Goal: Task Accomplishment & Management: Use online tool/utility

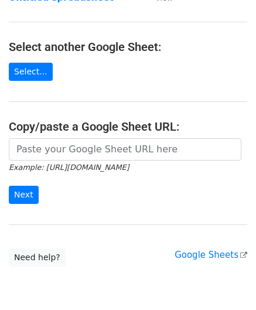
scroll to position [117, 0]
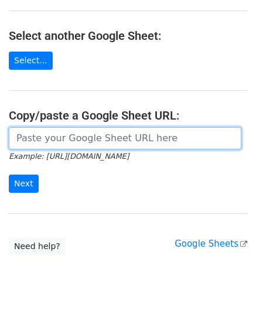
click at [46, 140] on input "url" at bounding box center [125, 138] width 233 height 22
paste input "[URL][DOMAIN_NAME]"
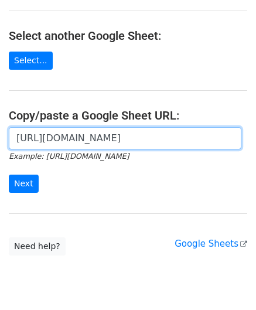
scroll to position [0, 254]
type input "[URL][DOMAIN_NAME]"
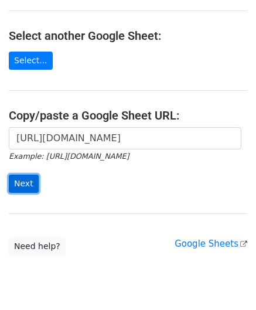
click at [25, 178] on input "Next" at bounding box center [24, 184] width 30 height 18
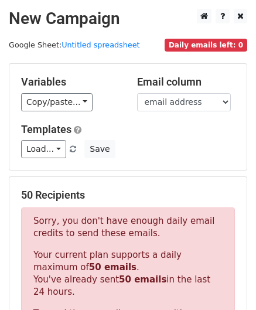
scroll to position [396, 0]
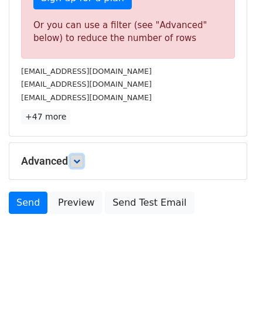
click at [82, 155] on link at bounding box center [76, 161] width 13 height 13
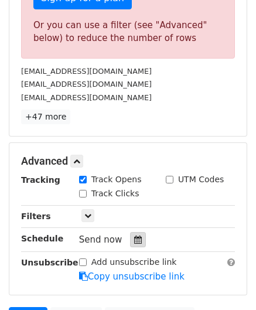
click at [136, 236] on icon at bounding box center [138, 240] width 8 height 8
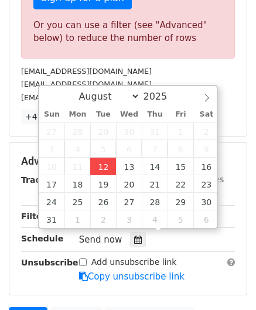
type input "2025-08-12 12:00"
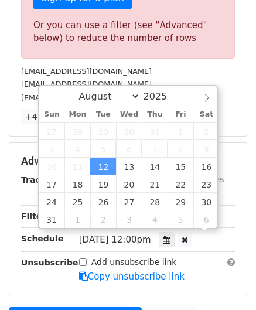
scroll to position [0, 0]
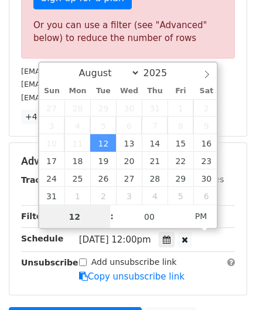
paste input "4"
type input "4"
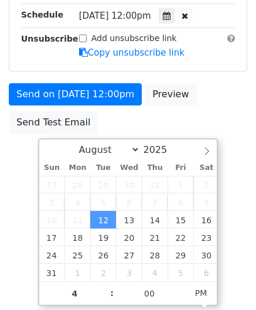
type input "2025-08-12 16:00"
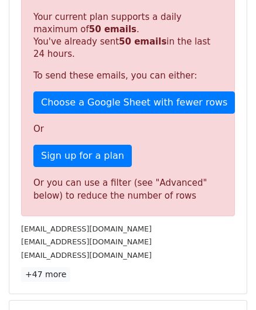
scroll to position [538, 0]
